Goal: Find specific page/section: Find specific page/section

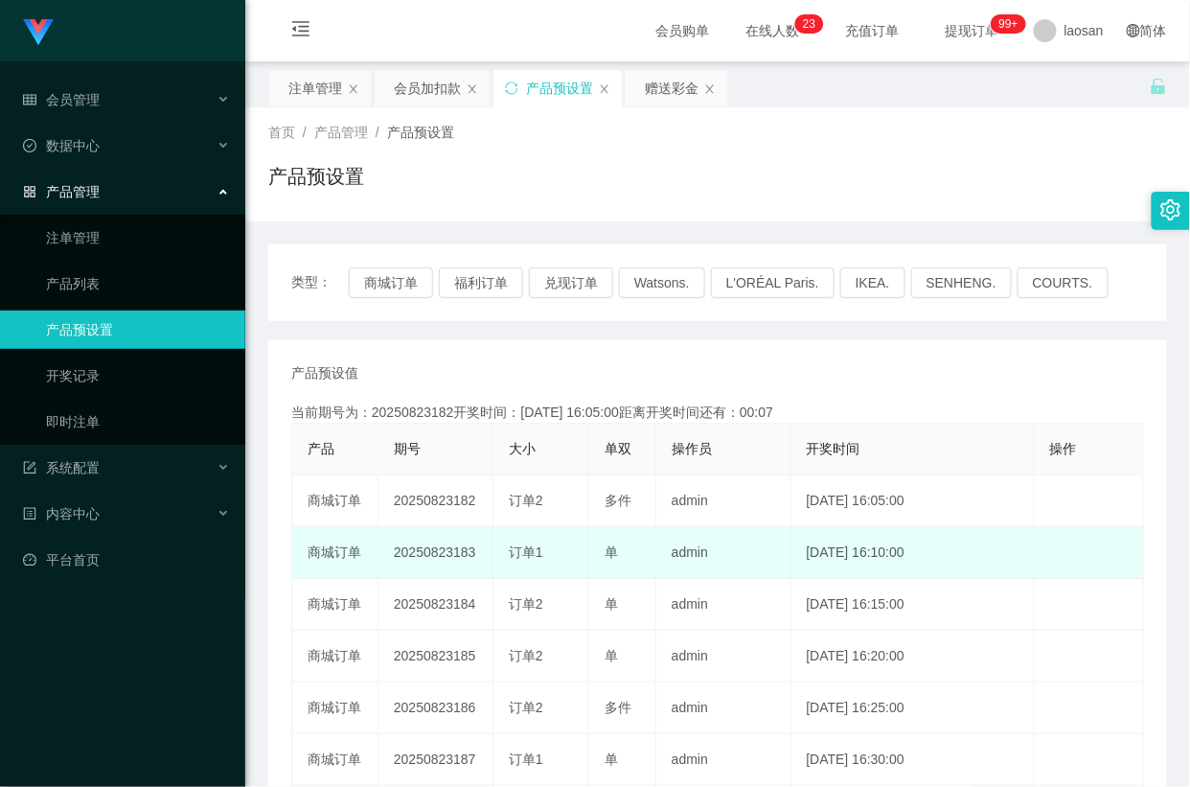
drag, startPoint x: 450, startPoint y: 554, endPoint x: 475, endPoint y: 556, distance: 26.0
click at [475, 556] on td "20250823183" at bounding box center [436, 553] width 115 height 52
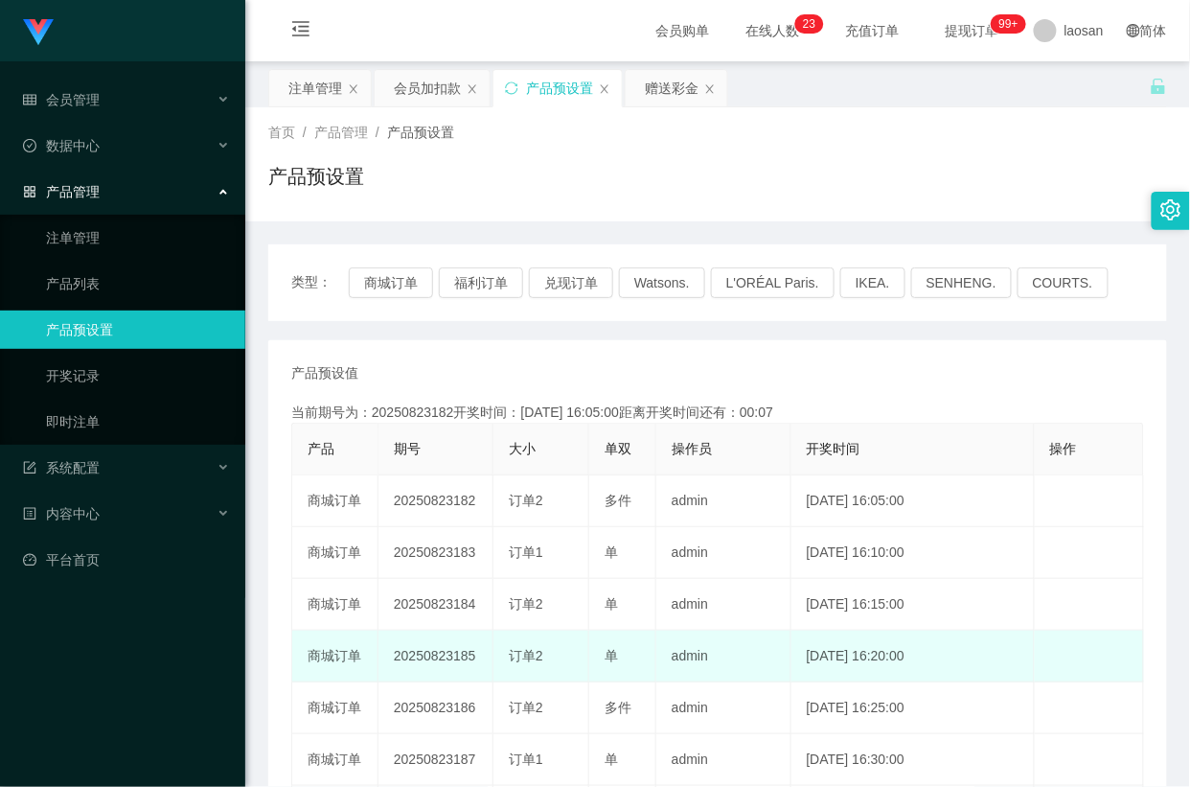
copy td "183"
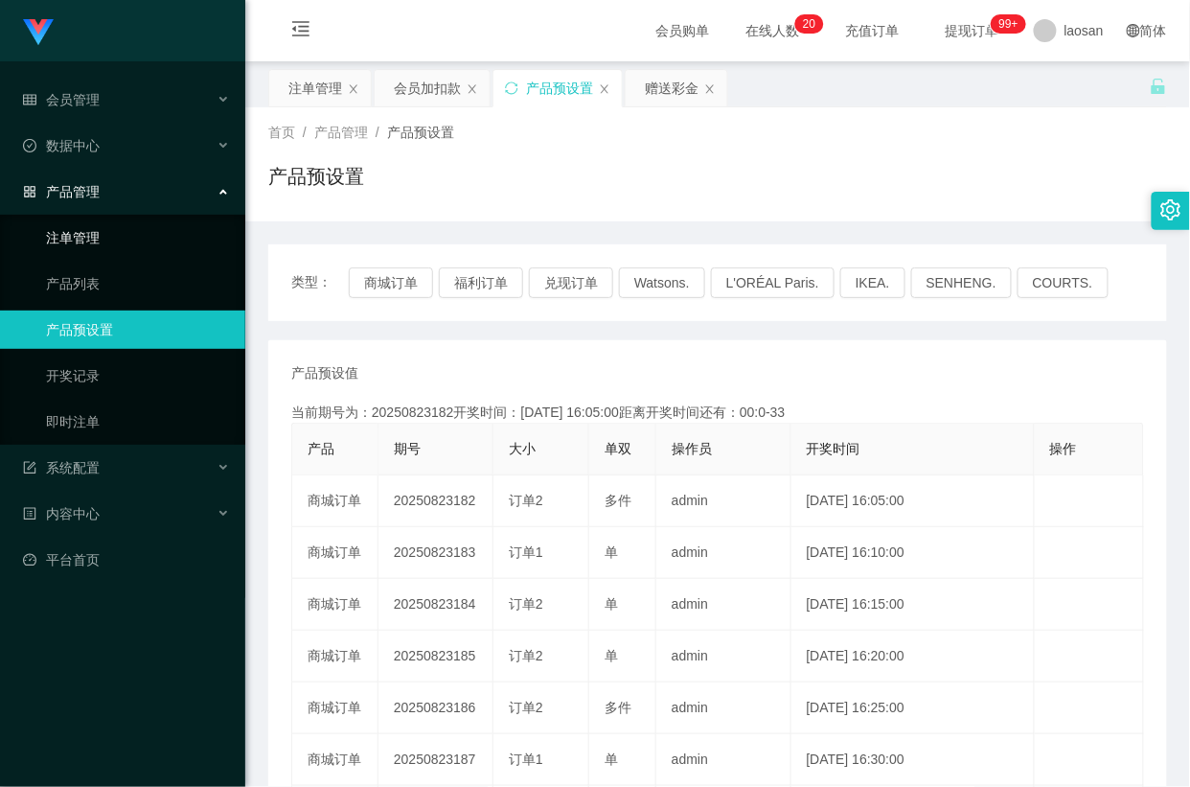
click at [97, 227] on link "注单管理" at bounding box center [138, 238] width 184 height 38
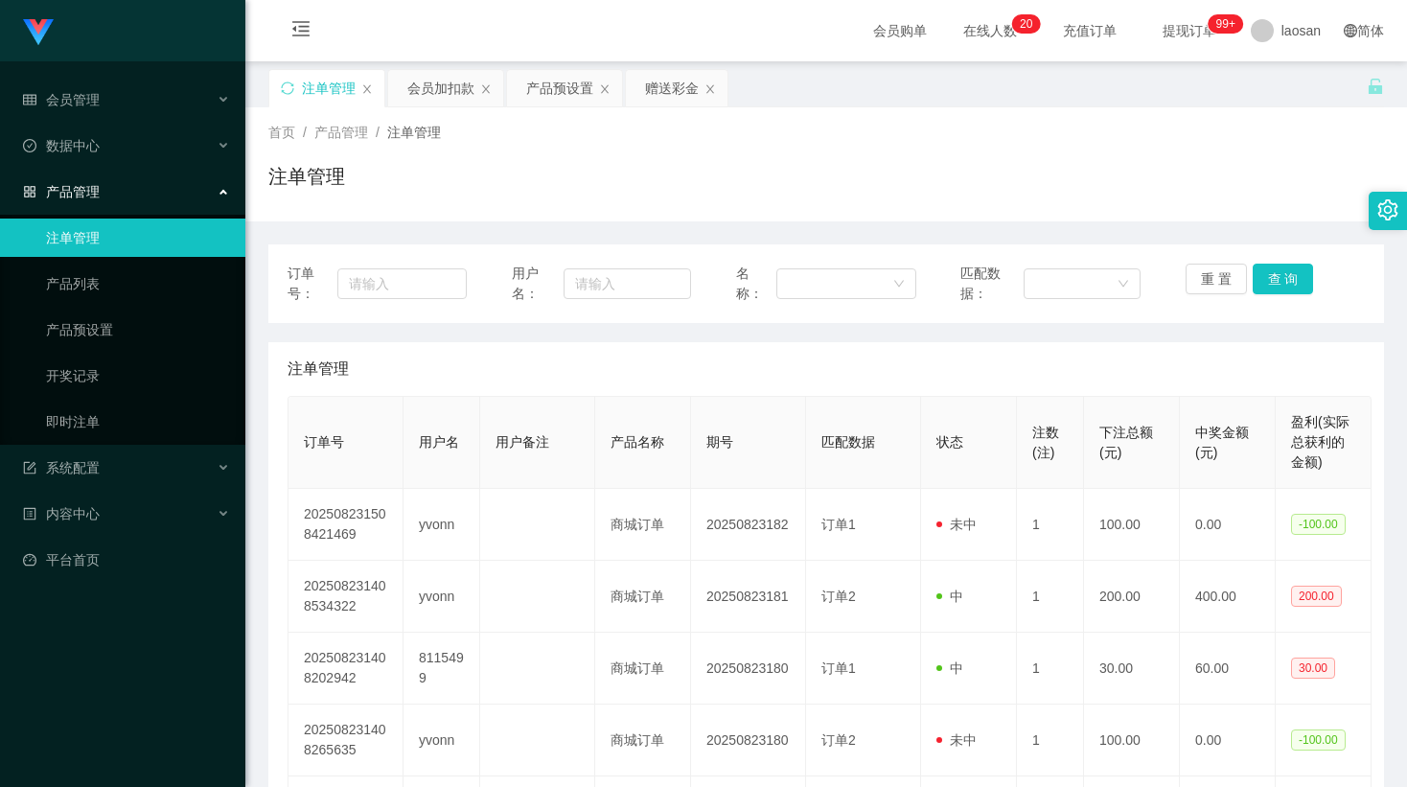
click at [92, 226] on link "注单管理" at bounding box center [138, 238] width 184 height 38
click at [120, 270] on link "产品列表" at bounding box center [138, 284] width 184 height 38
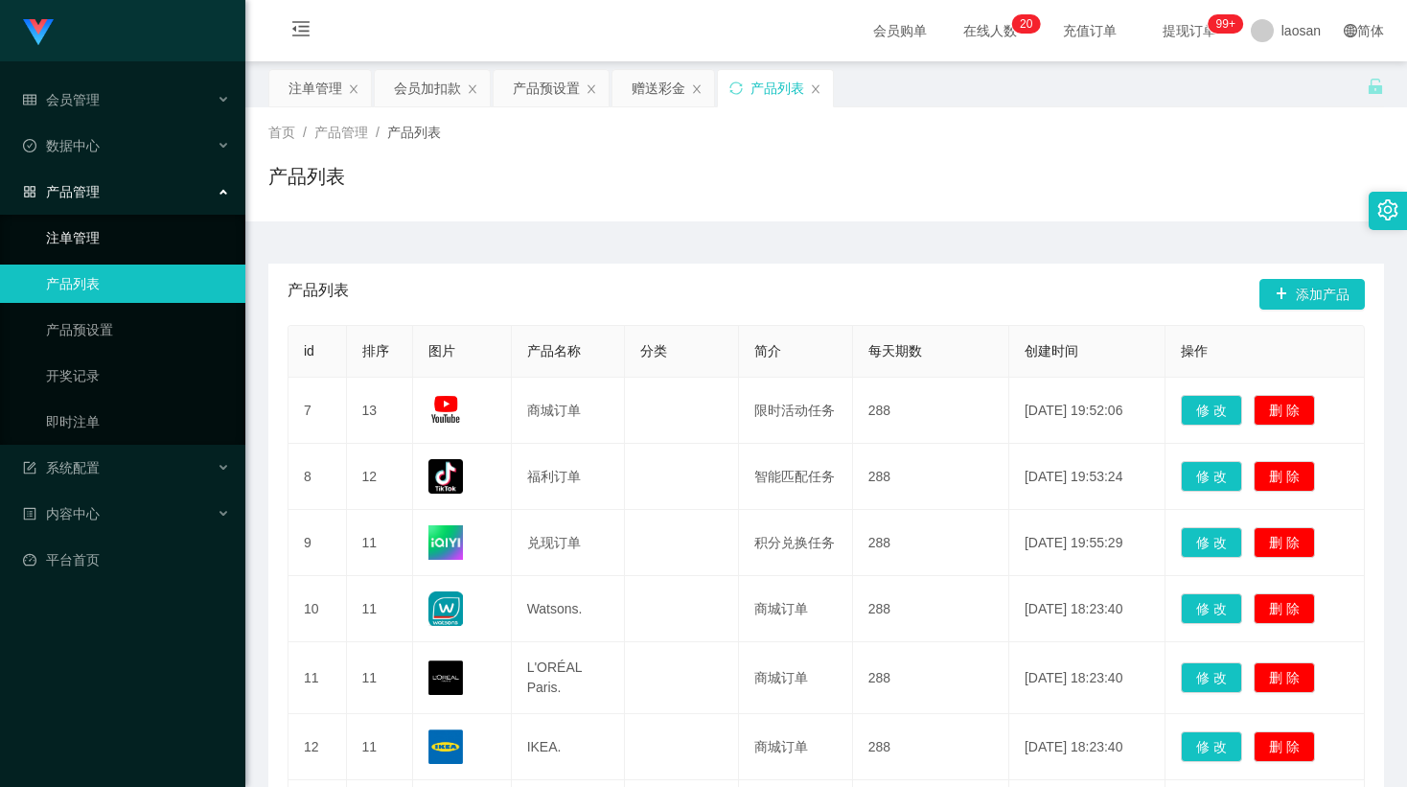
click at [107, 239] on link "注单管理" at bounding box center [138, 238] width 184 height 38
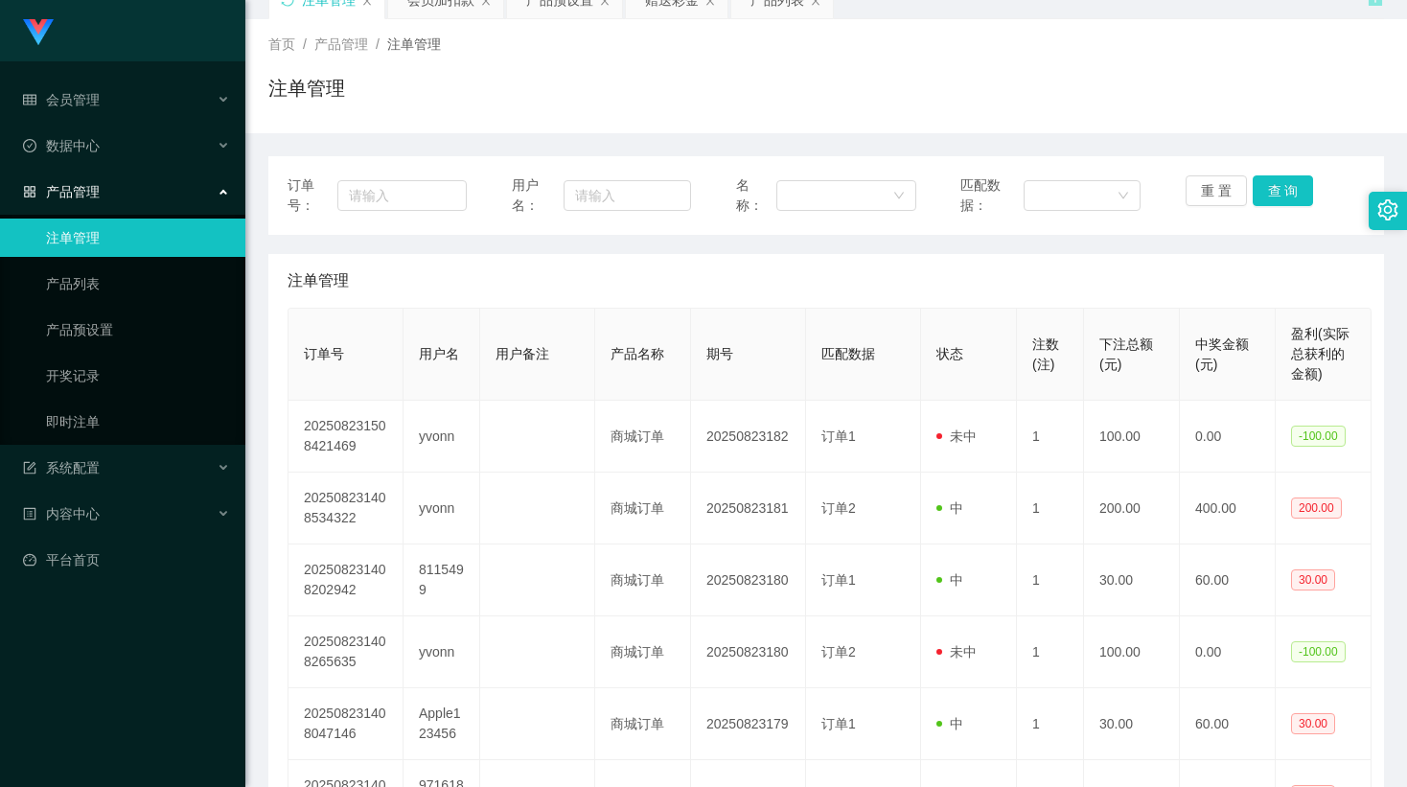
scroll to position [127, 0]
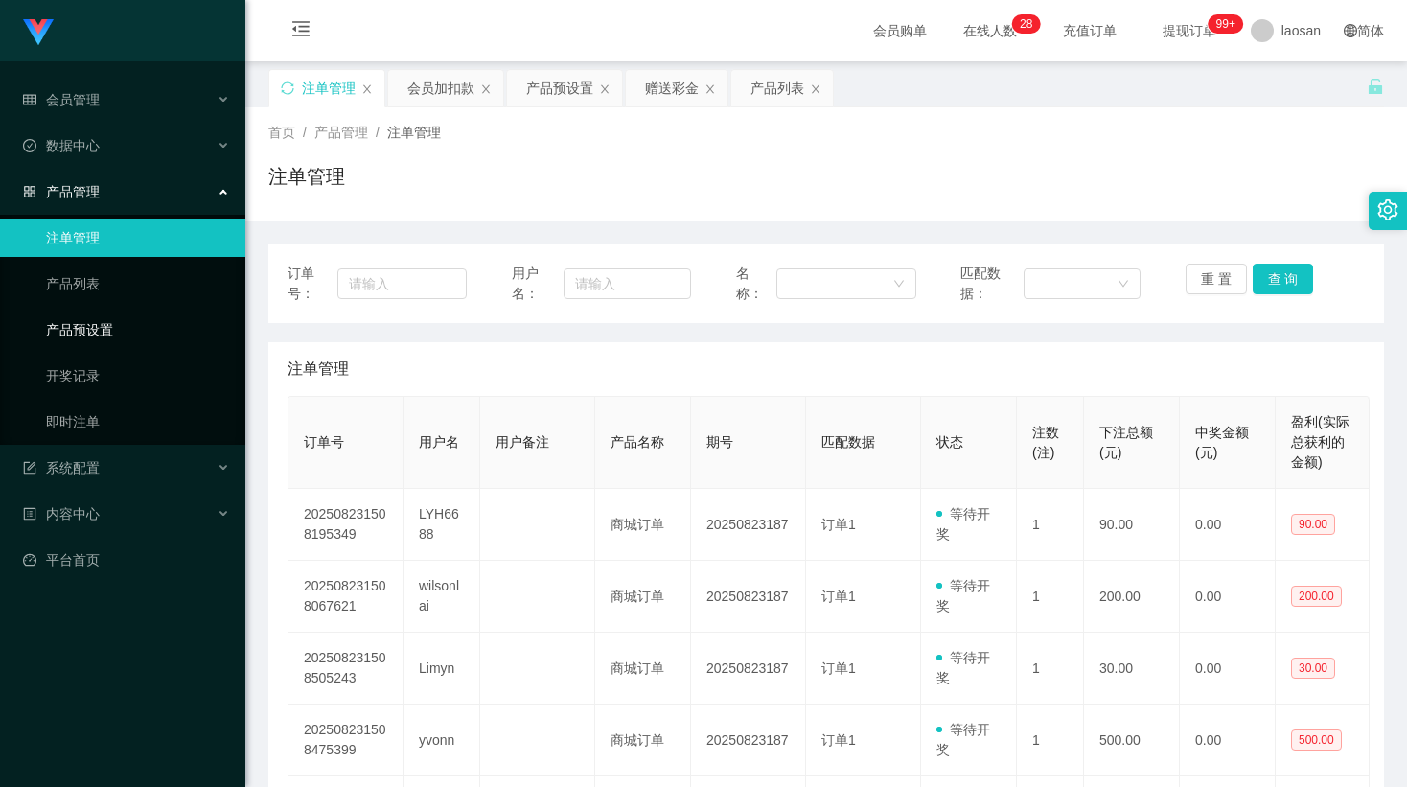
click at [125, 330] on link "产品预设置" at bounding box center [138, 330] width 184 height 38
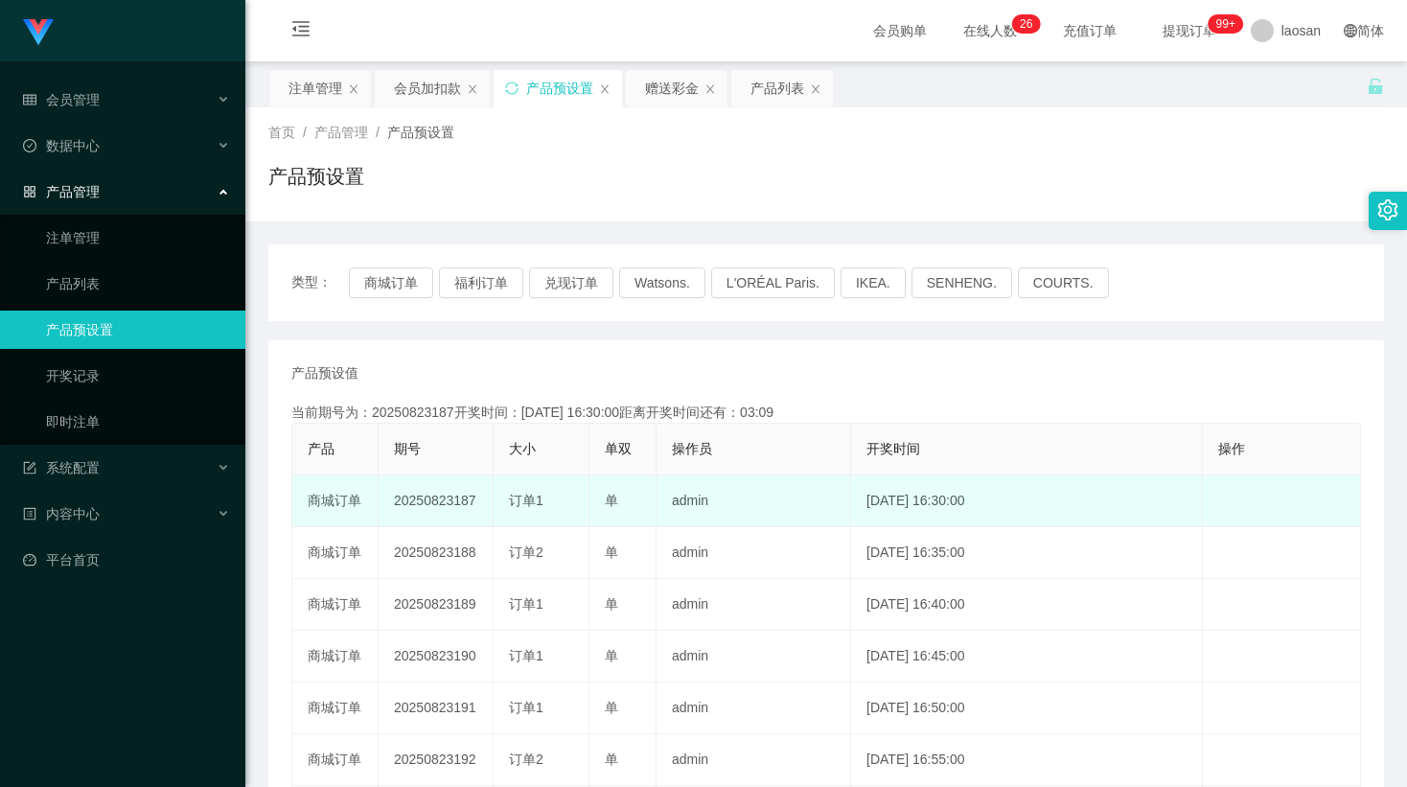
drag, startPoint x: 0, startPoint y: 0, endPoint x: 479, endPoint y: 500, distance: 692.8
click at [479, 500] on td "20250823187" at bounding box center [436, 501] width 115 height 52
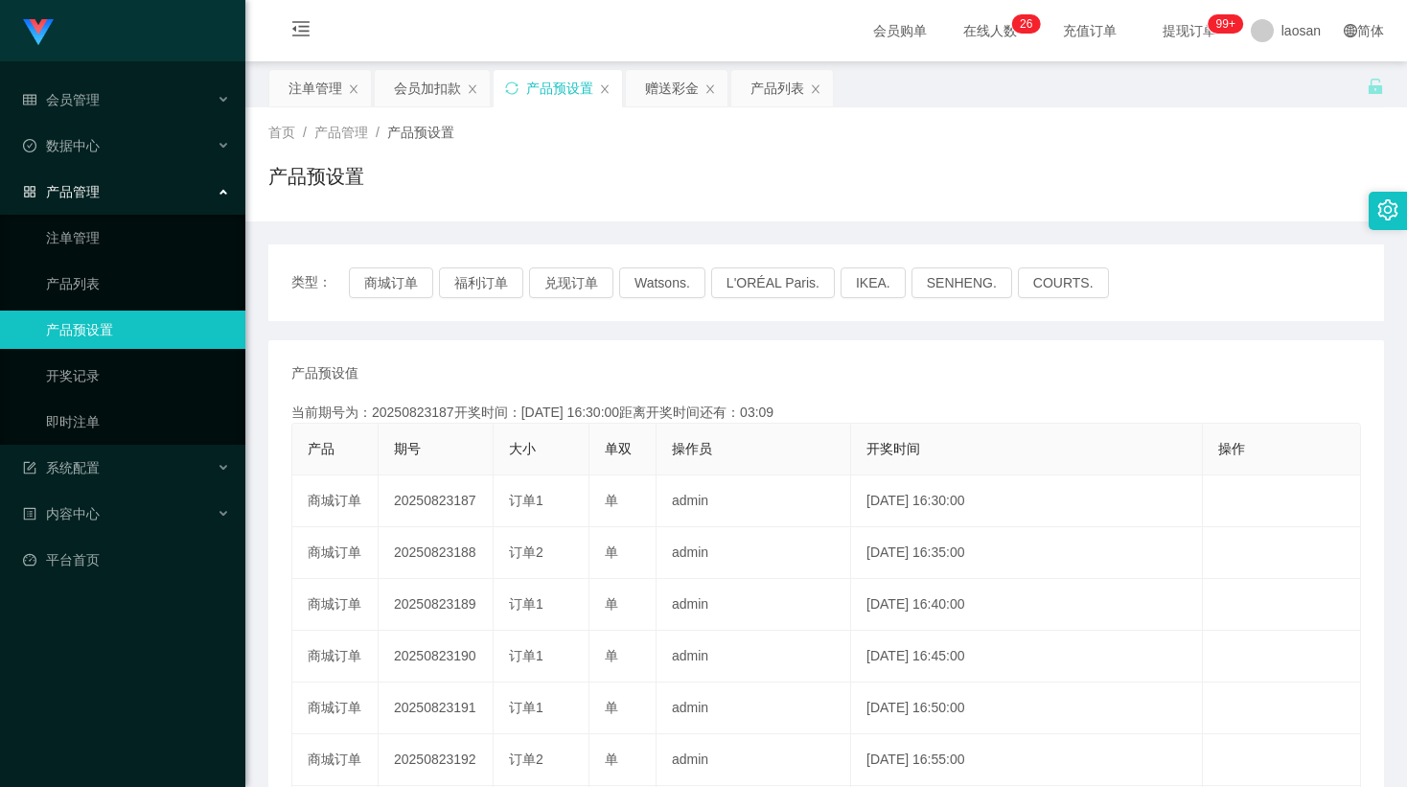
copy td "187"
click at [86, 223] on link "注单管理" at bounding box center [138, 238] width 184 height 38
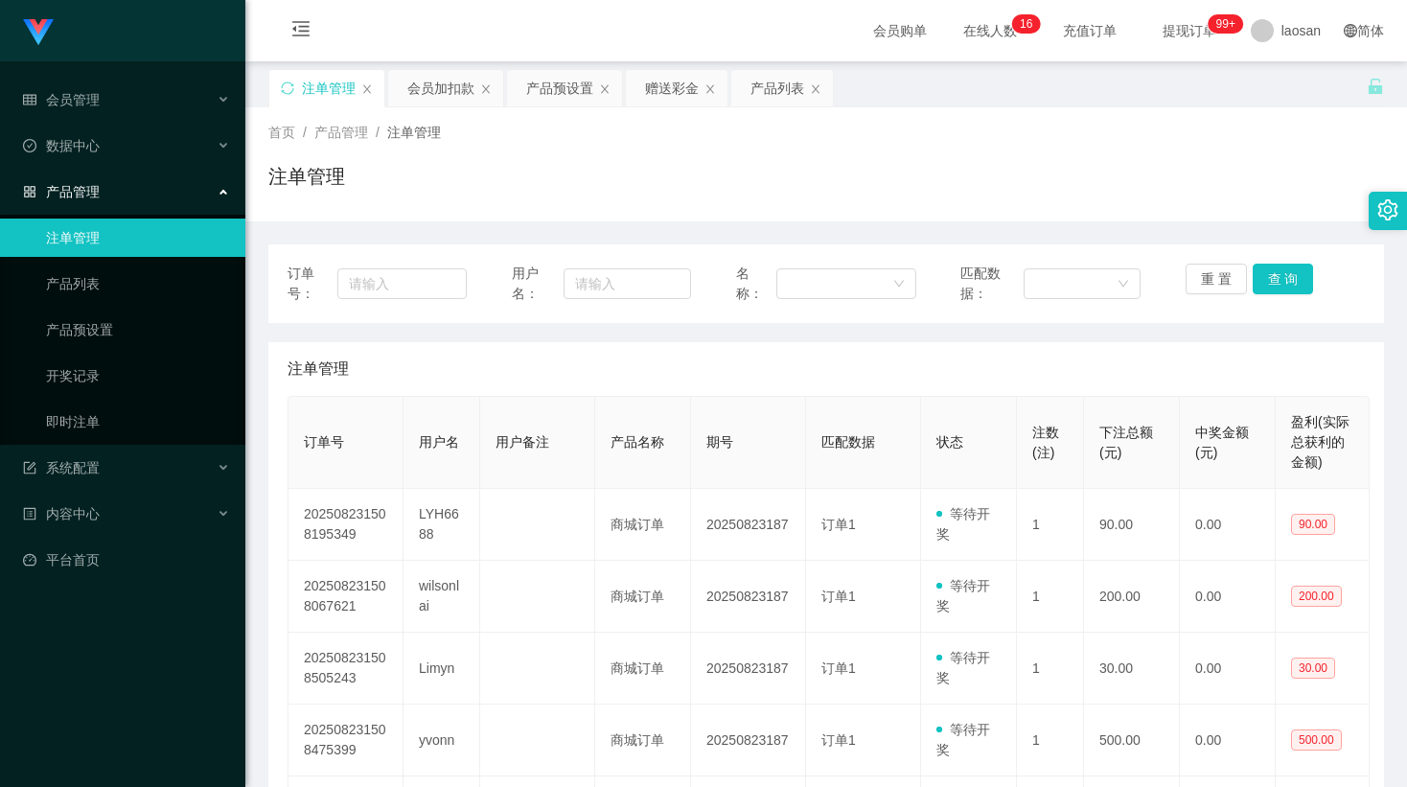
scroll to position [127, 0]
